Goal: Task Accomplishment & Management: Use online tool/utility

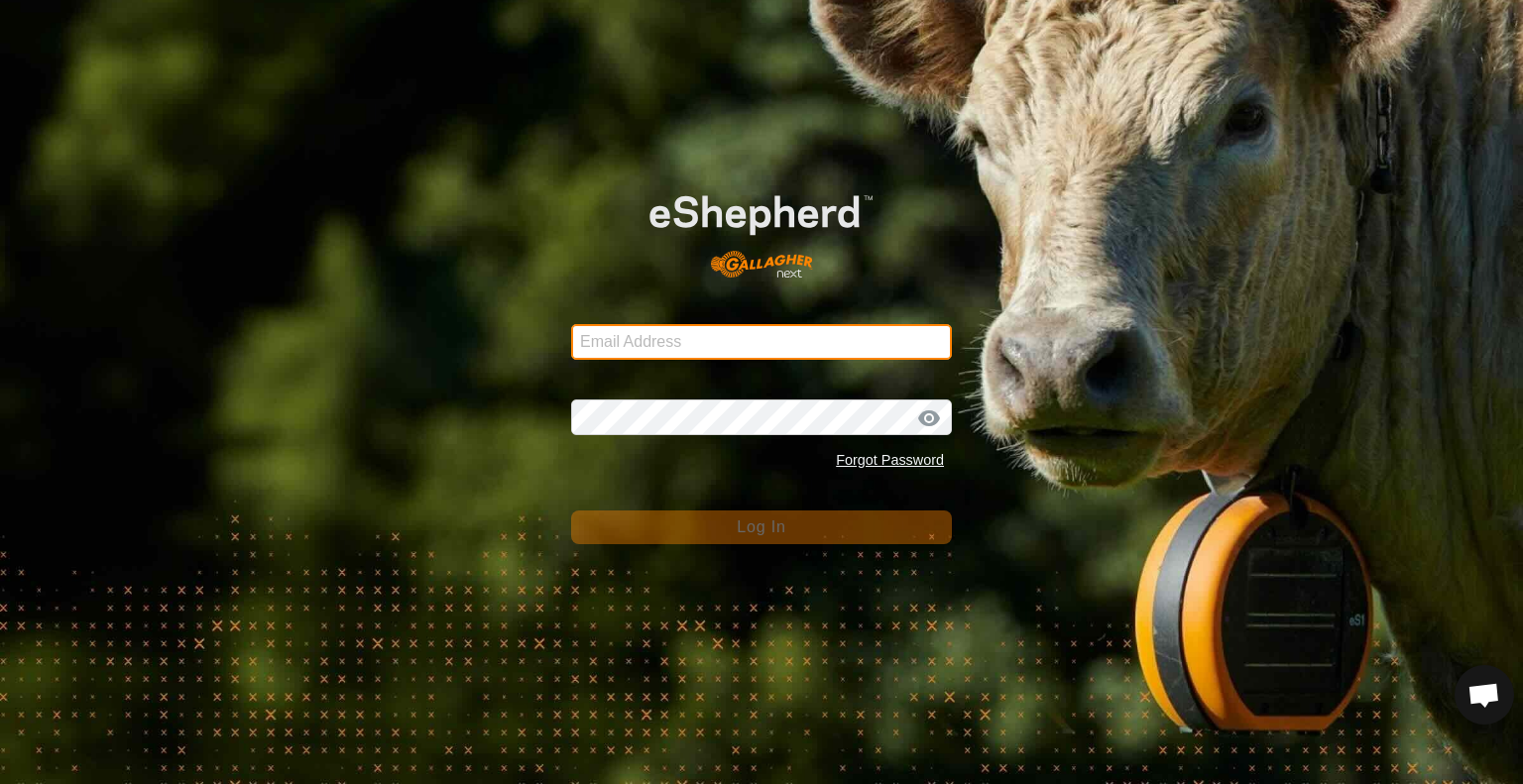
click at [620, 345] on input "Email Address" at bounding box center [762, 342] width 381 height 36
type input "[EMAIL_ADDRESS][DOMAIN_NAME]"
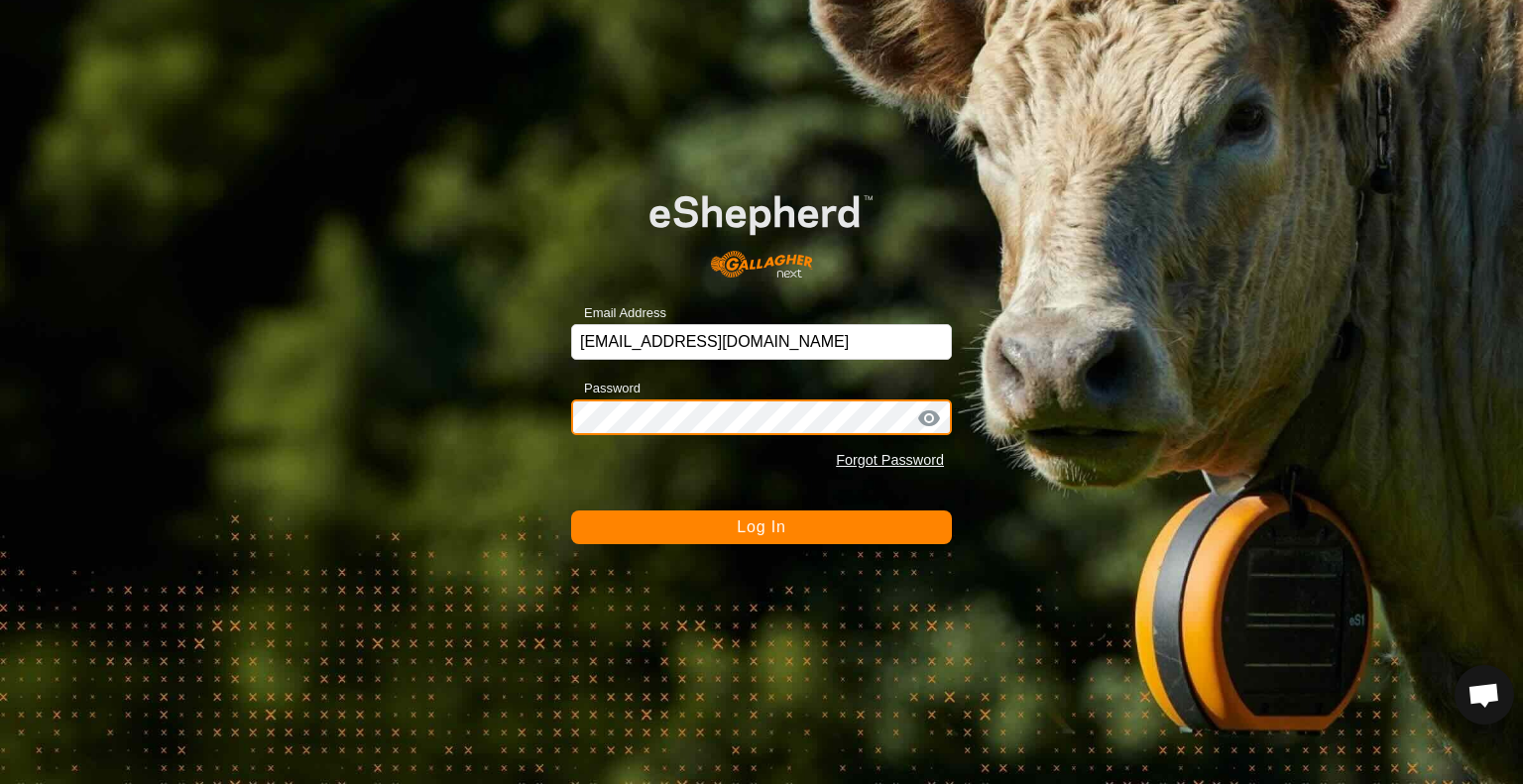
click at [571, 510] on button "Log In" at bounding box center [762, 527] width 381 height 34
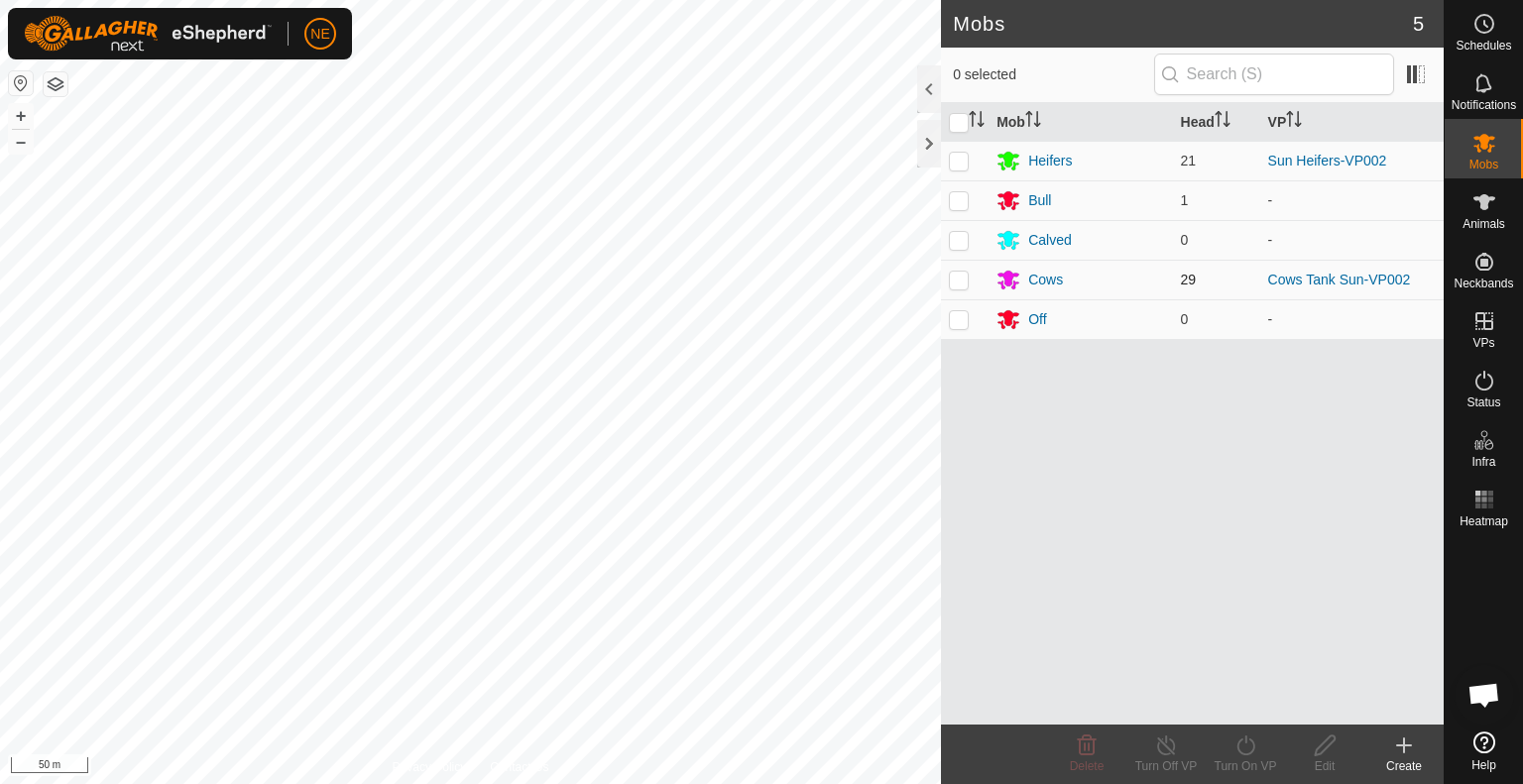
click at [965, 278] on p-checkbox at bounding box center [960, 280] width 20 height 16
checkbox input "true"
click at [1253, 751] on icon at bounding box center [1246, 745] width 25 height 24
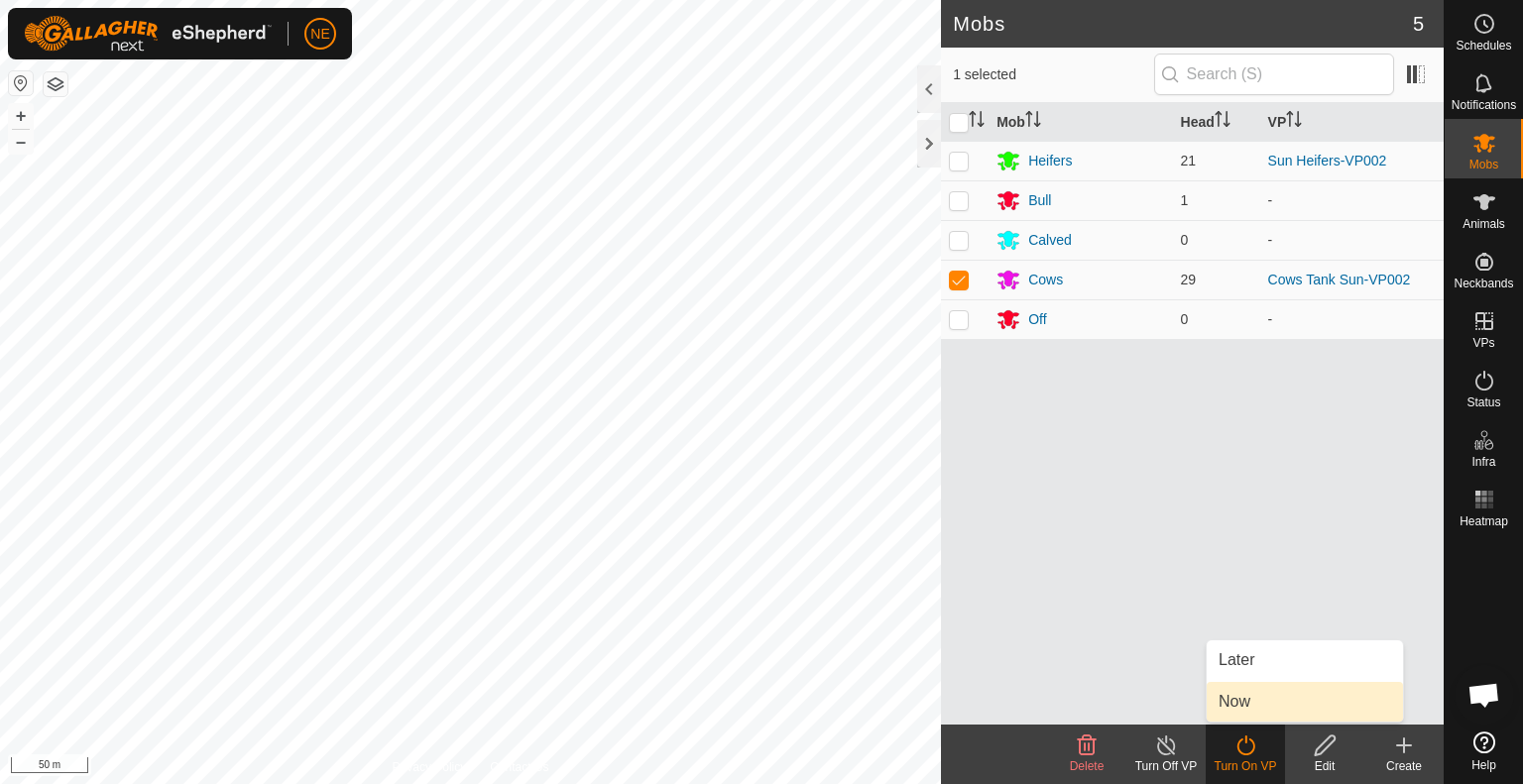
click at [1267, 698] on link "Now" at bounding box center [1305, 702] width 196 height 40
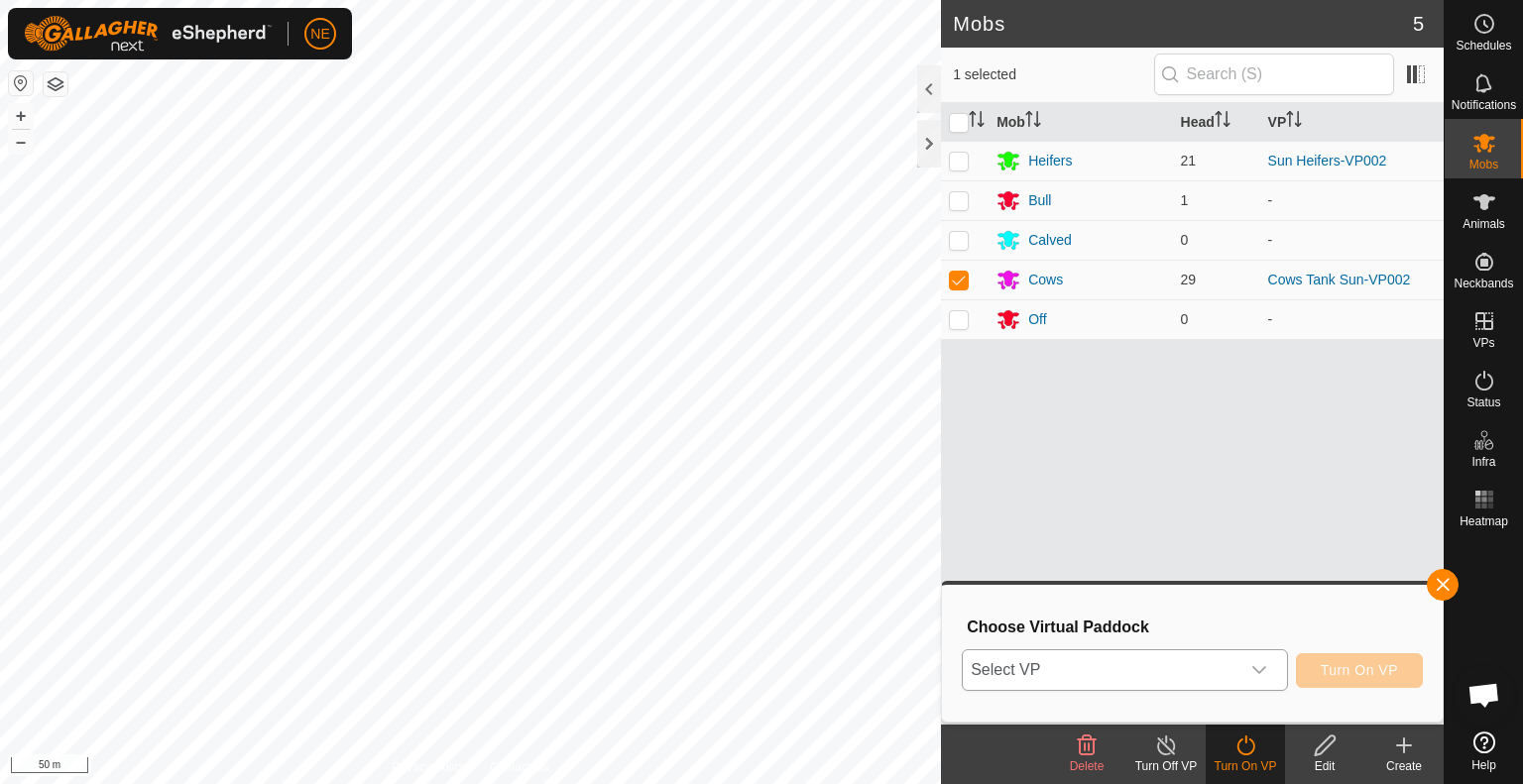
click at [1261, 669] on icon "dropdown trigger" at bounding box center [1259, 671] width 16 height 16
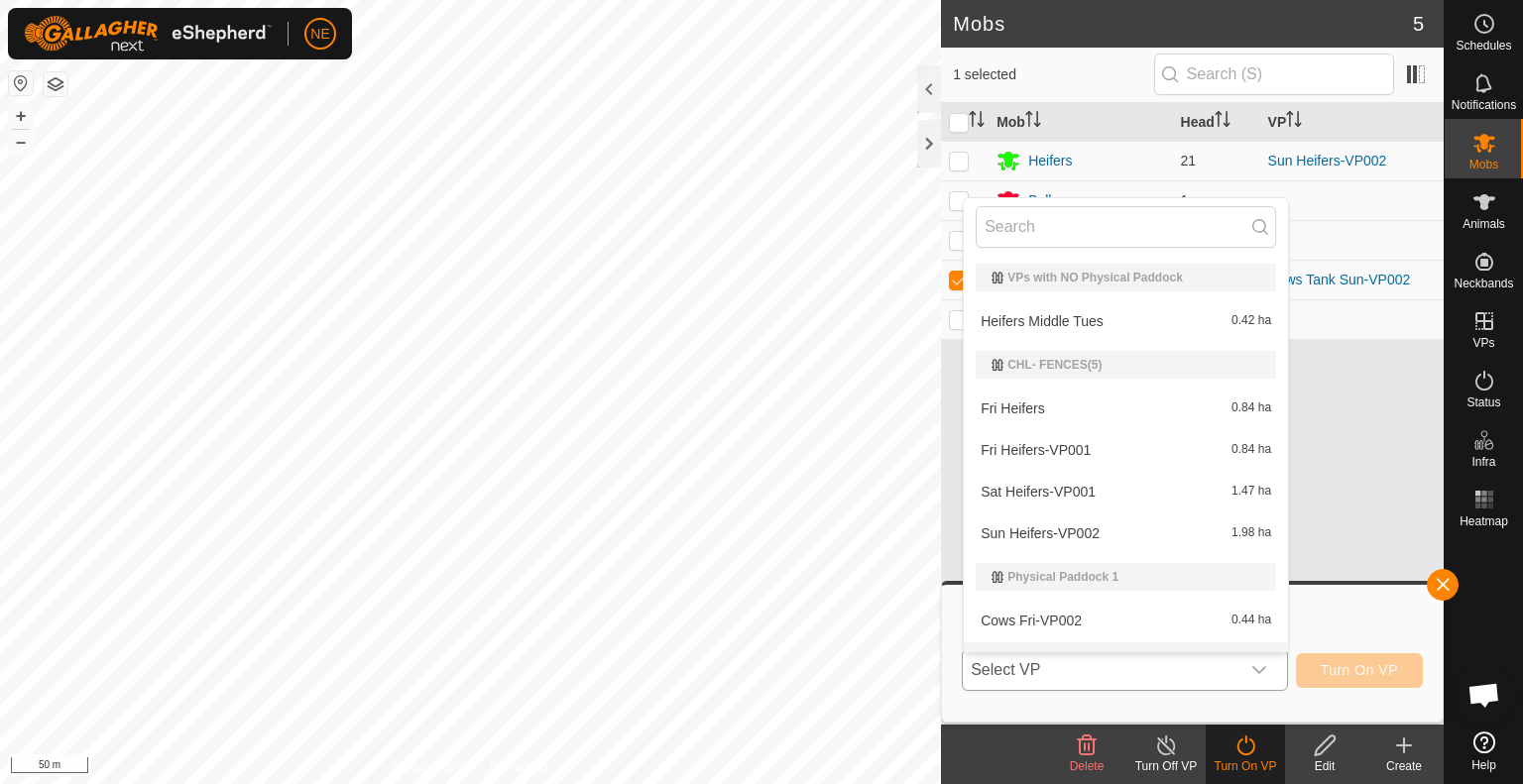
scroll to position [30, 0]
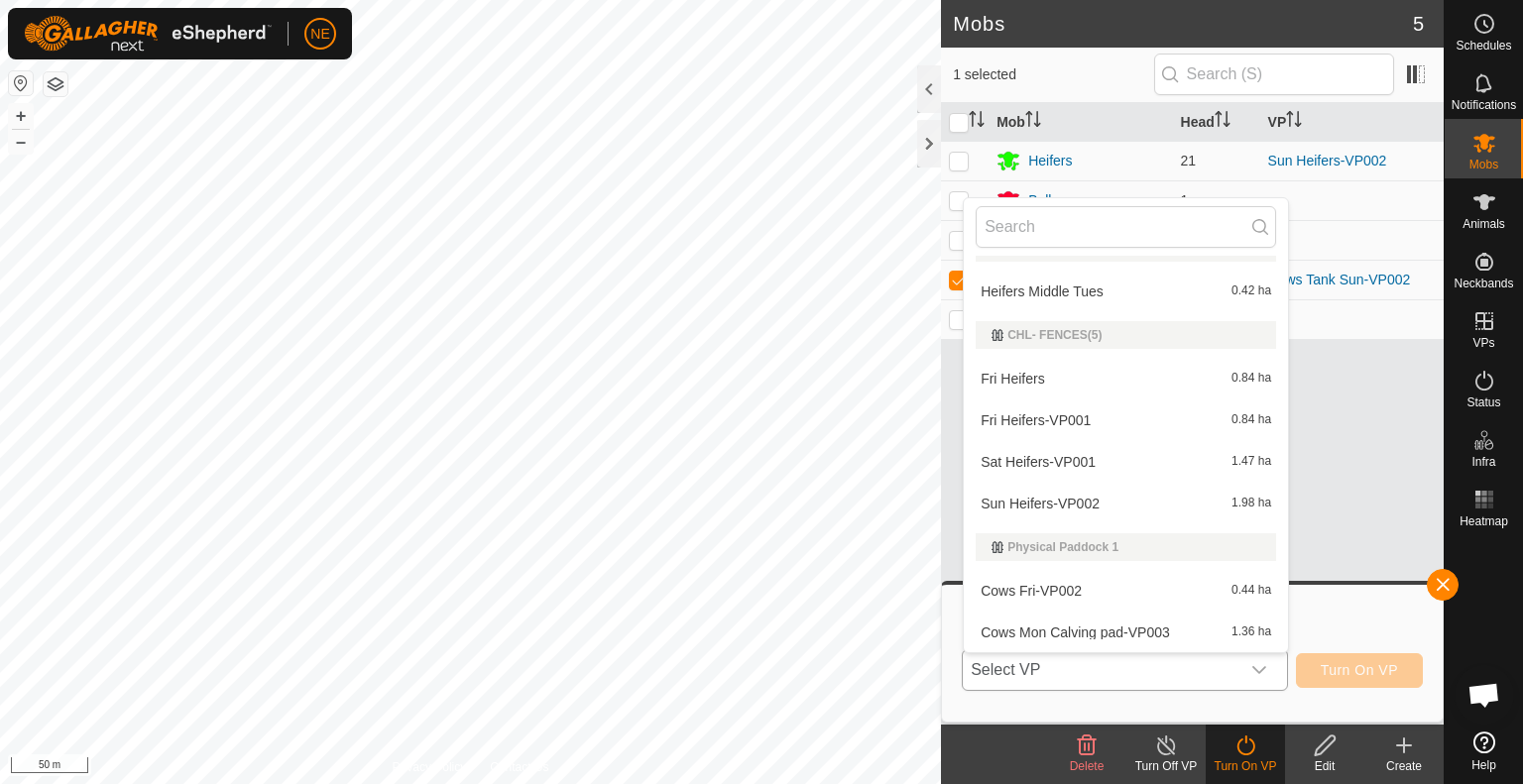
click at [1159, 636] on li "Cows Mon Calving pad-VP003 1.36 ha" at bounding box center [1127, 633] width 325 height 40
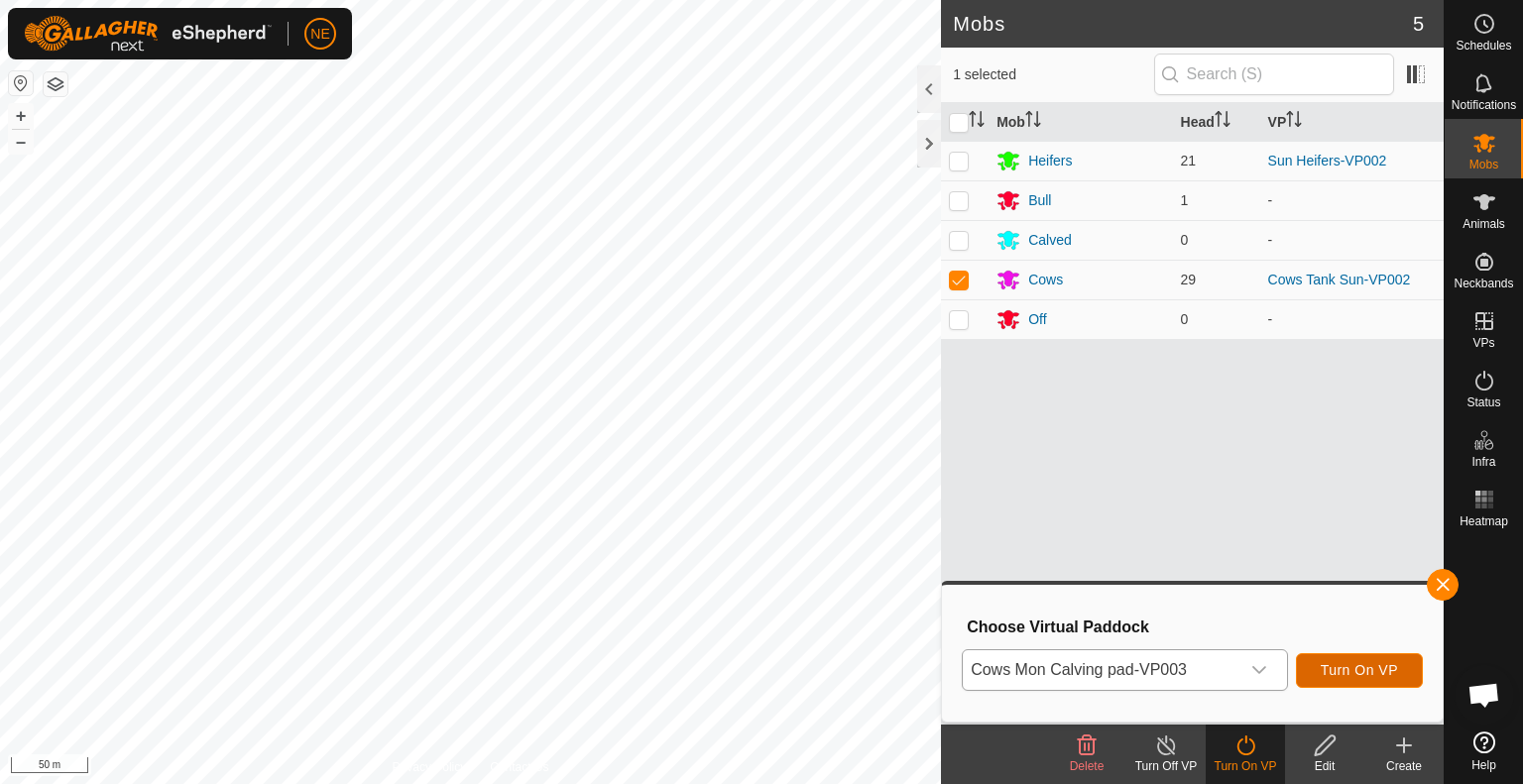
click at [1333, 683] on button "Turn On VP" at bounding box center [1360, 671] width 127 height 35
